Goal: Task Accomplishment & Management: Complete application form

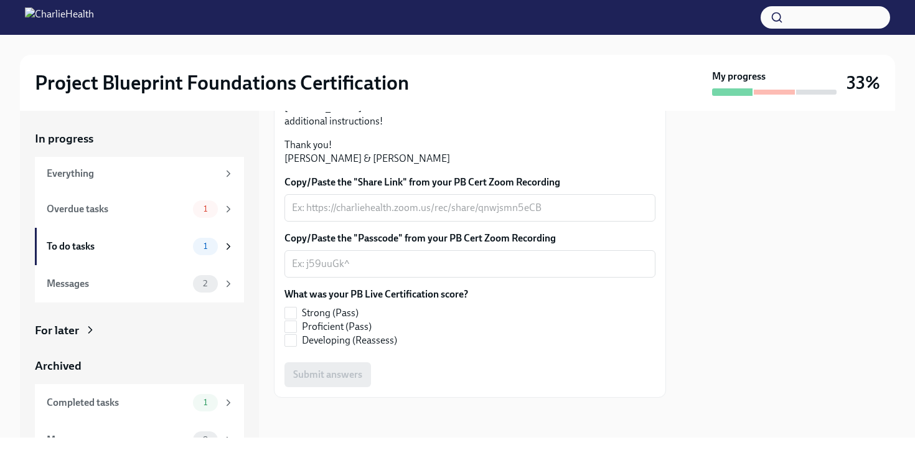
scroll to position [269, 0]
click at [564, 222] on div "x ​" at bounding box center [469, 207] width 371 height 27
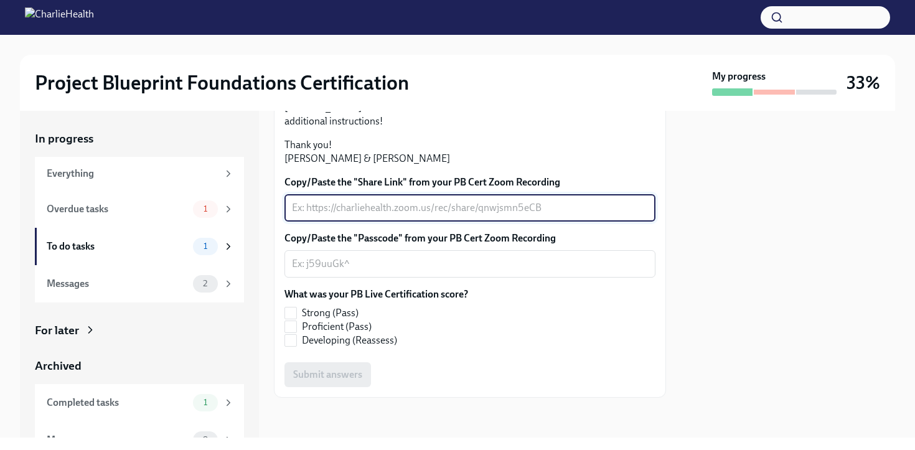
paste textarea "[URL][DOMAIN_NAME]"
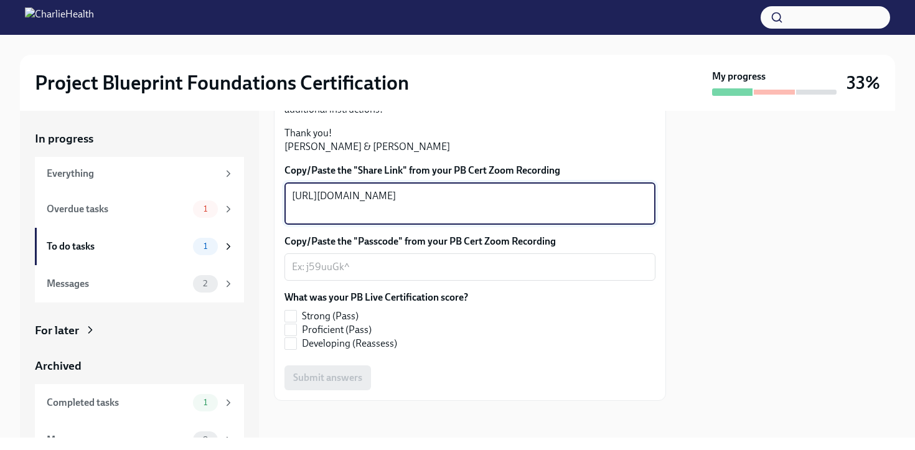
type textarea "[URL][DOMAIN_NAME]"
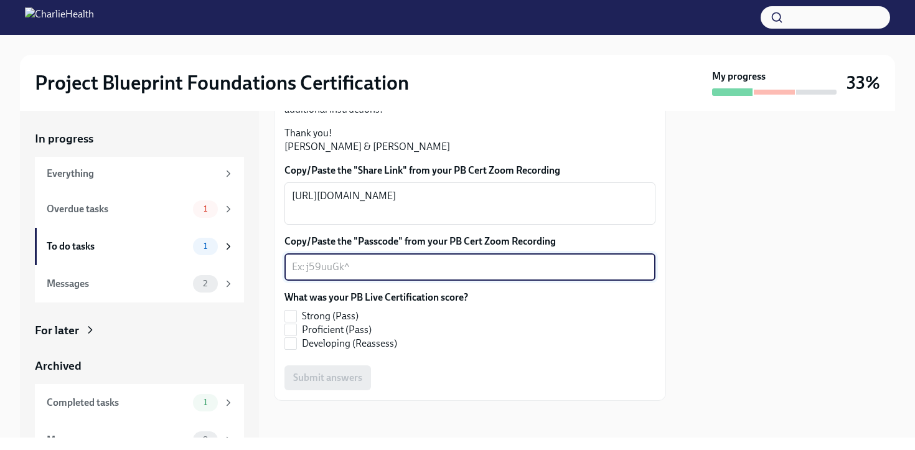
click at [377, 274] on textarea "Copy/Paste the "Passcode" from your PB Cert Zoom Recording" at bounding box center [470, 267] width 356 height 15
paste textarea "^q68?WBQ"
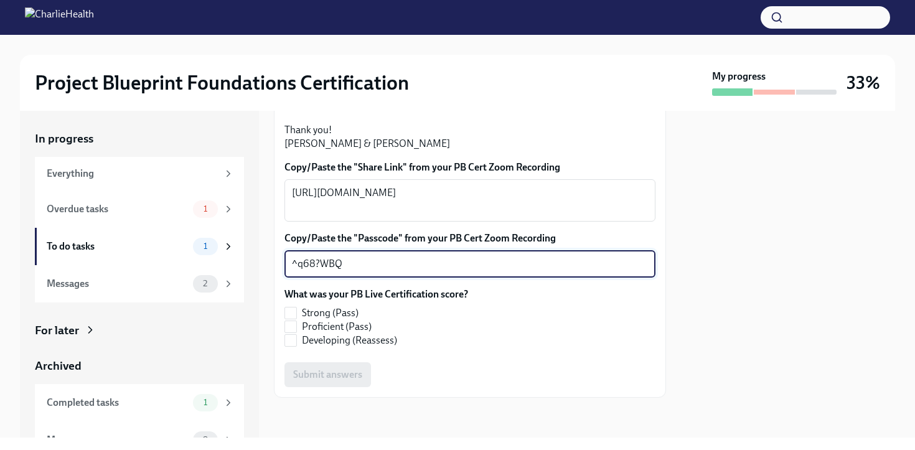
scroll to position [335, 0]
type textarea "^q68?WBQ"
click at [352, 334] on span "Proficient (Pass)" at bounding box center [337, 327] width 70 height 14
click at [296, 332] on input "Proficient (Pass)" at bounding box center [290, 326] width 11 height 11
checkbox input "true"
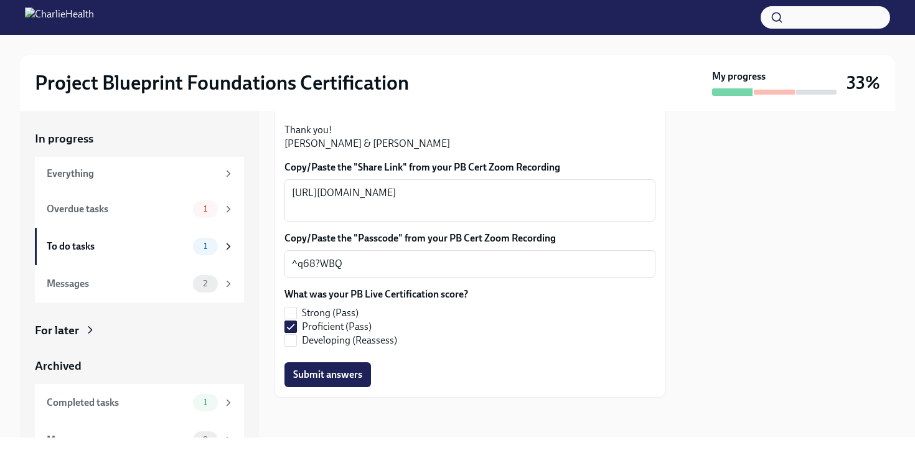
scroll to position [349, 0]
click at [334, 371] on span "Submit answers" at bounding box center [327, 374] width 69 height 12
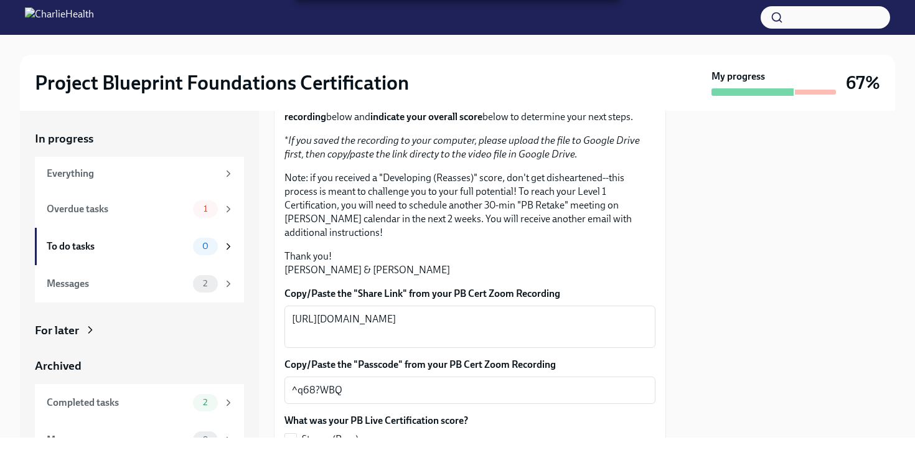
scroll to position [0, 0]
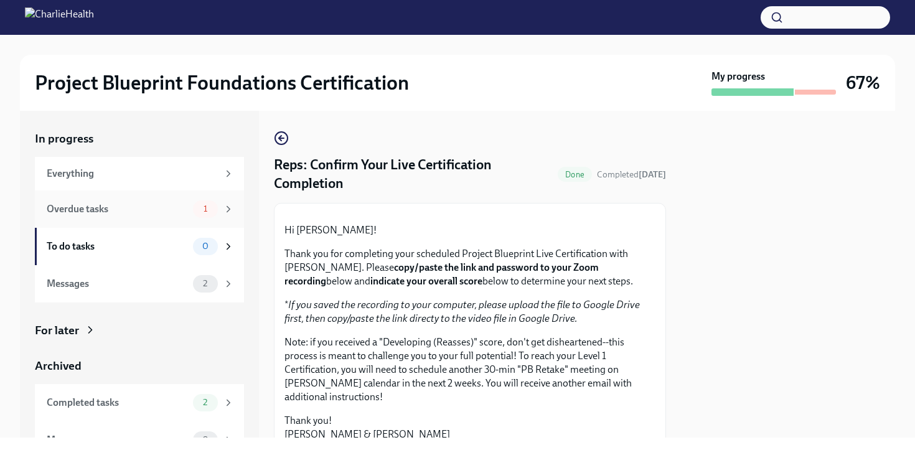
click at [177, 210] on div "Overdue tasks" at bounding box center [117, 209] width 141 height 14
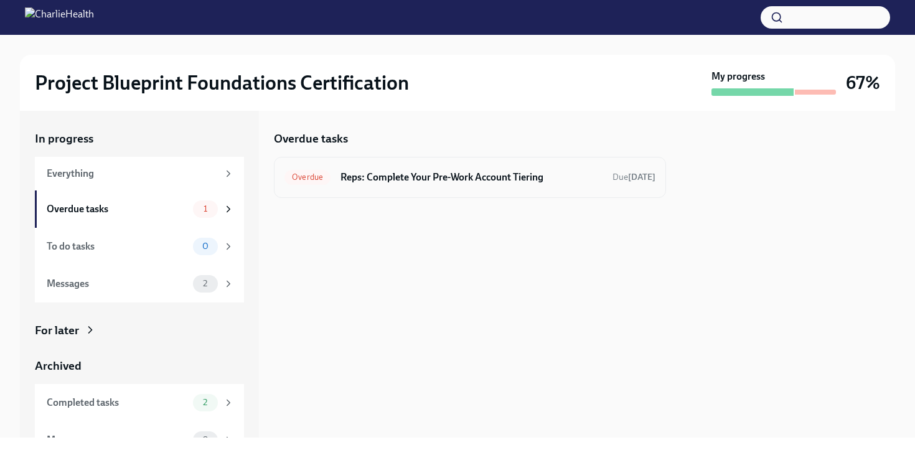
click at [380, 177] on h6 "Reps: Complete Your Pre-Work Account Tiering" at bounding box center [471, 178] width 262 height 14
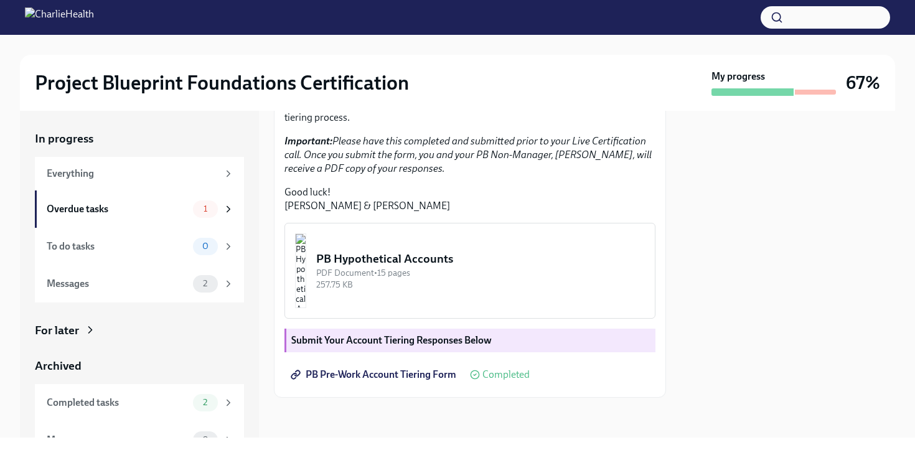
scroll to position [281, 0]
click at [306, 304] on img "button" at bounding box center [300, 270] width 11 height 75
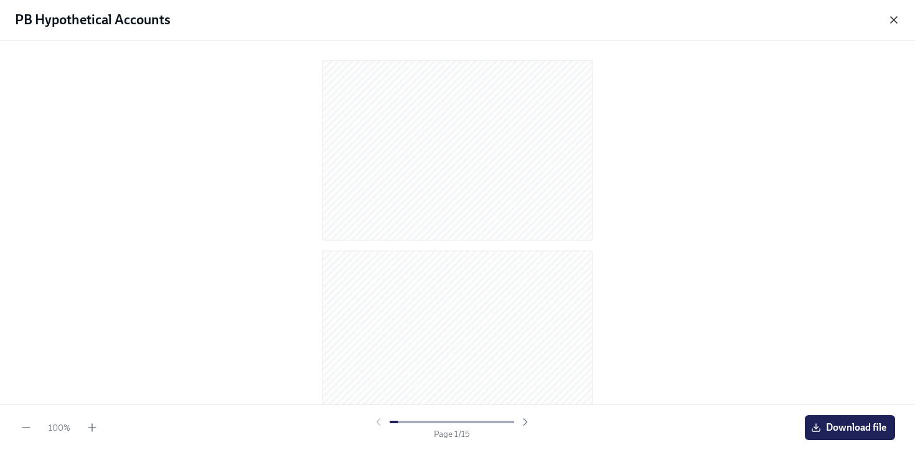
click at [897, 21] on icon "button" at bounding box center [893, 20] width 12 height 12
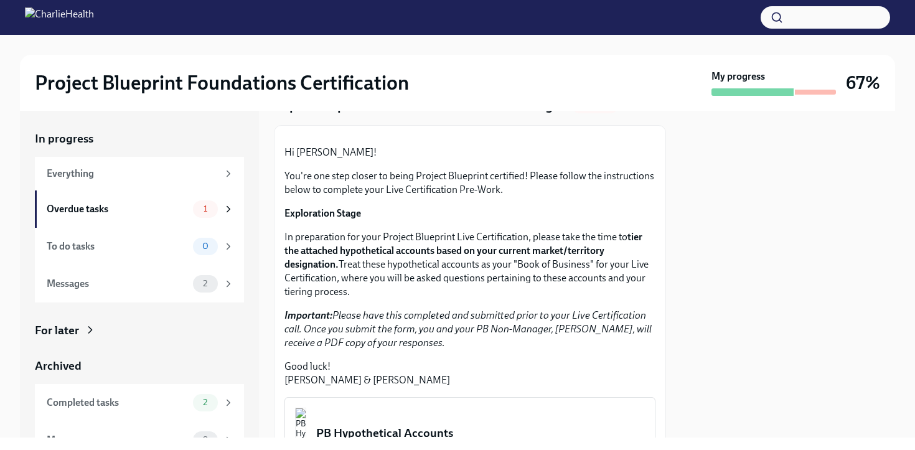
scroll to position [0, 0]
